Goal: Find specific page/section: Find specific page/section

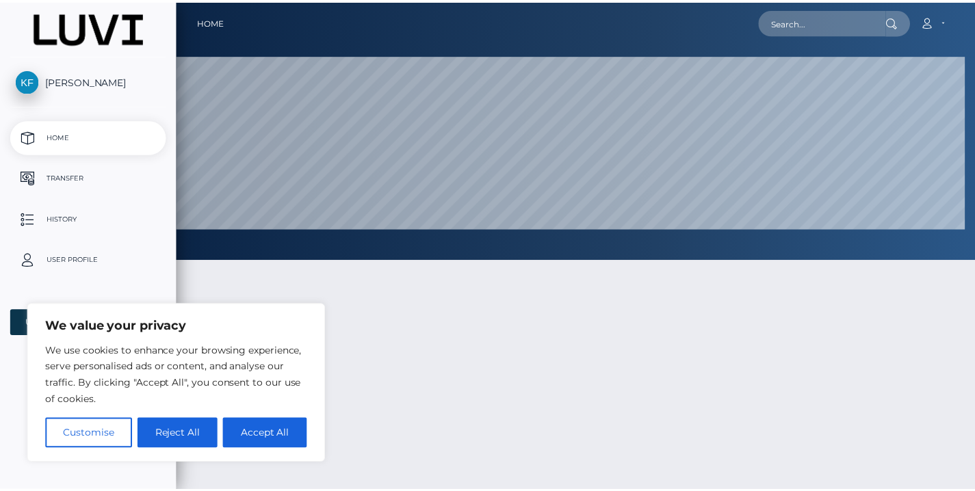
scroll to position [683771, 683234]
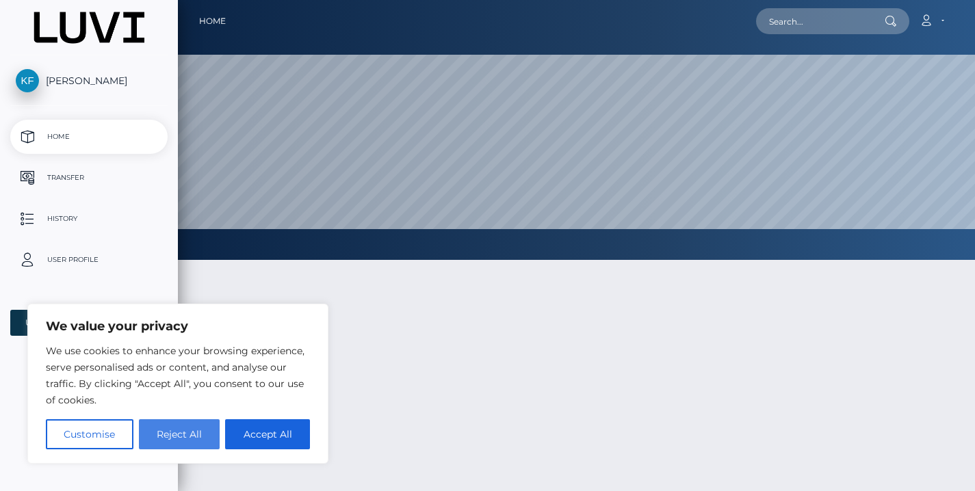
click at [200, 435] on button "Reject All" at bounding box center [179, 434] width 81 height 30
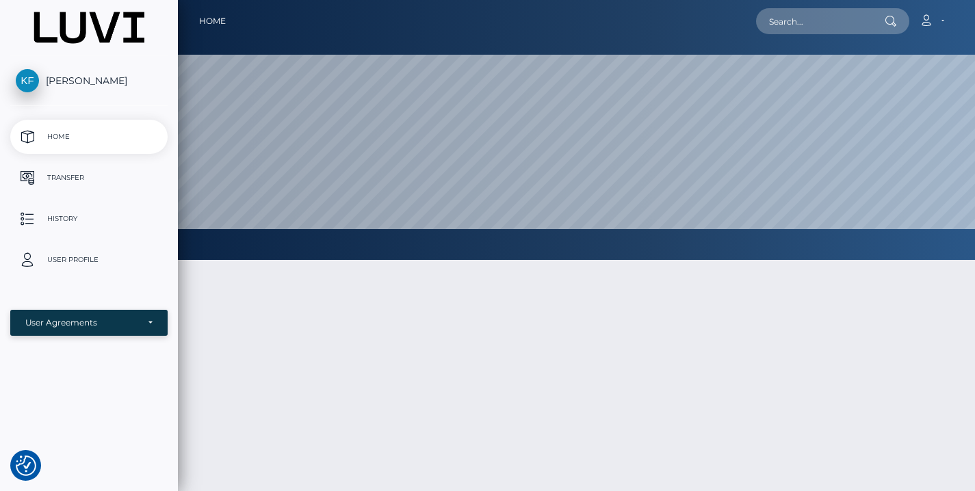
click at [148, 327] on div "User Agreements" at bounding box center [88, 322] width 127 height 11
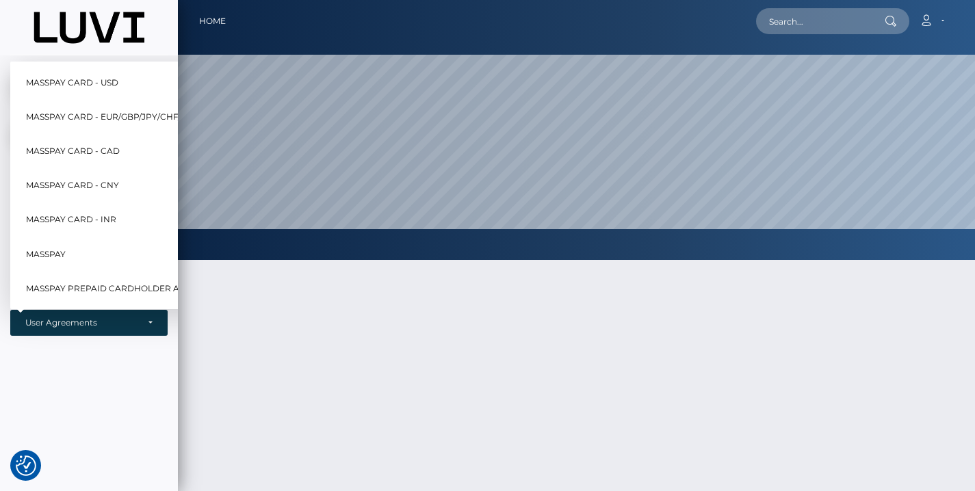
click at [57, 74] on span "MassPay Card - USD" at bounding box center [72, 83] width 92 height 18
select select "1"
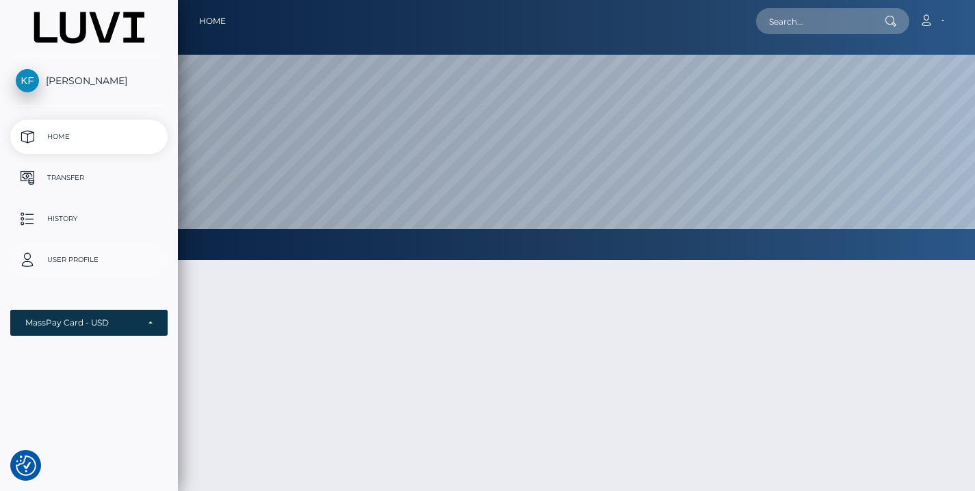
click at [64, 259] on p "User Profile" at bounding box center [89, 260] width 146 height 21
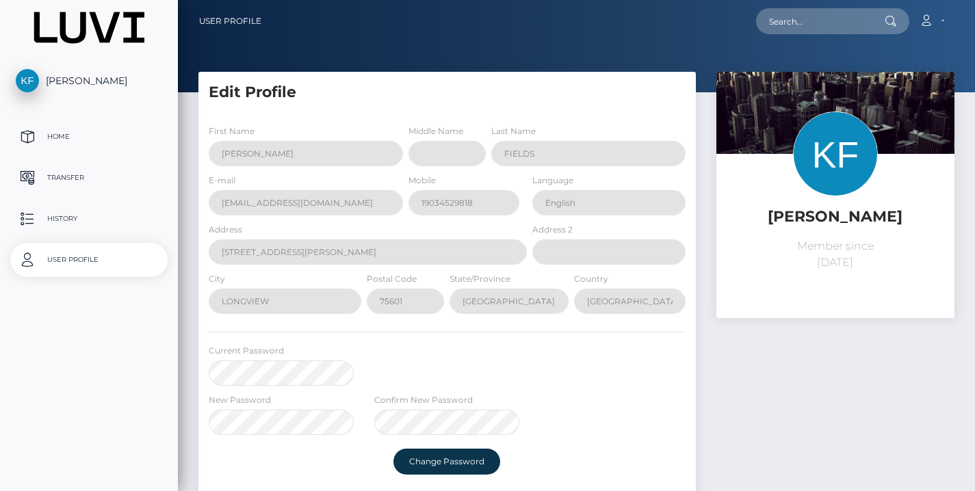
select select
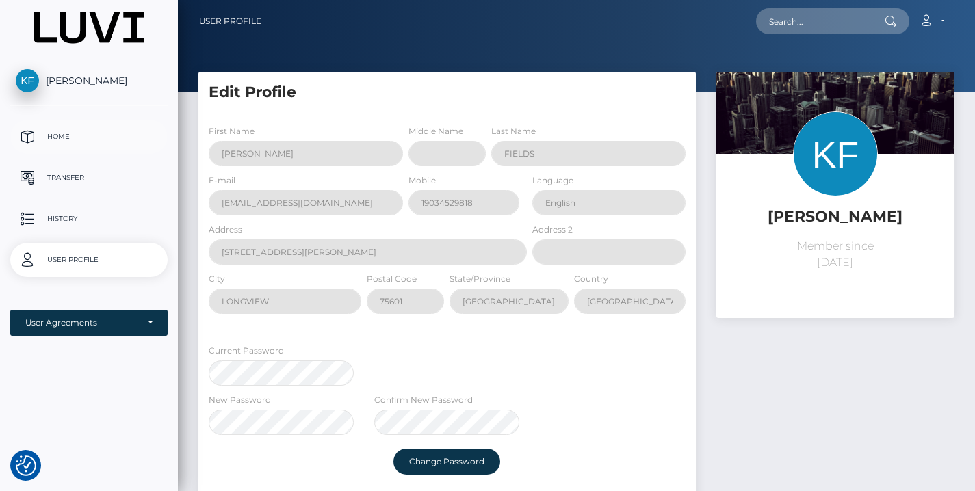
click at [62, 122] on link "Home" at bounding box center [88, 137] width 157 height 34
